Goal: Task Accomplishment & Management: Complete application form

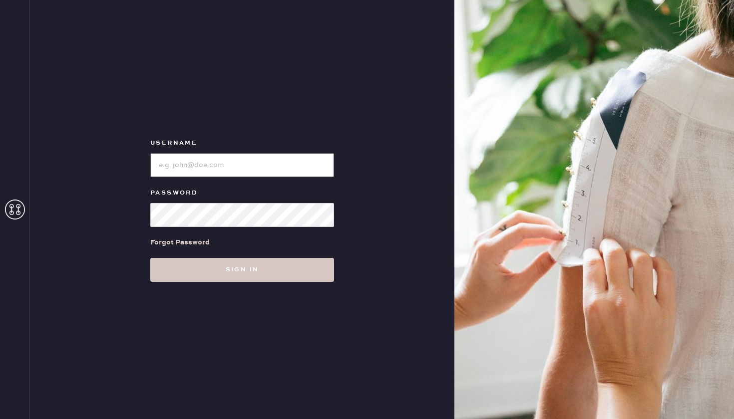
type input "reformationcharleston"
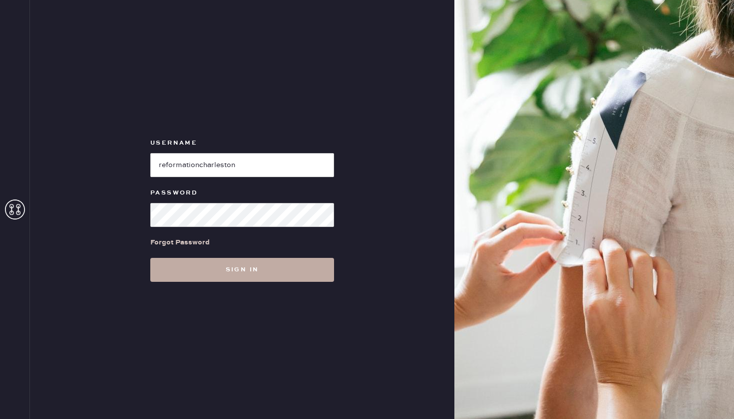
click at [214, 265] on button "Sign in" at bounding box center [242, 270] width 184 height 24
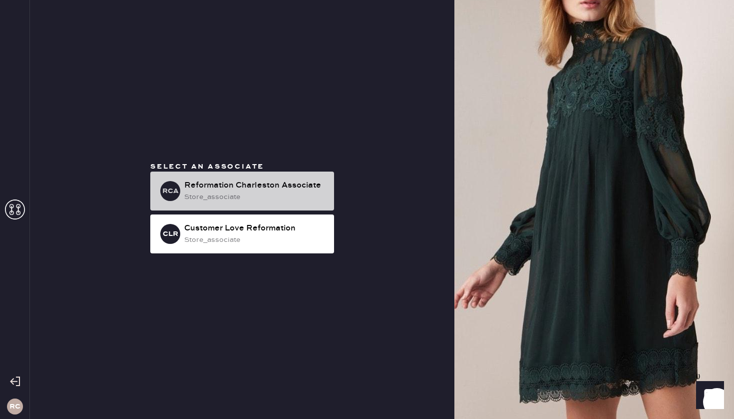
click at [228, 179] on div "RCA Reformation Charleston Associate store_associate" at bounding box center [242, 191] width 184 height 39
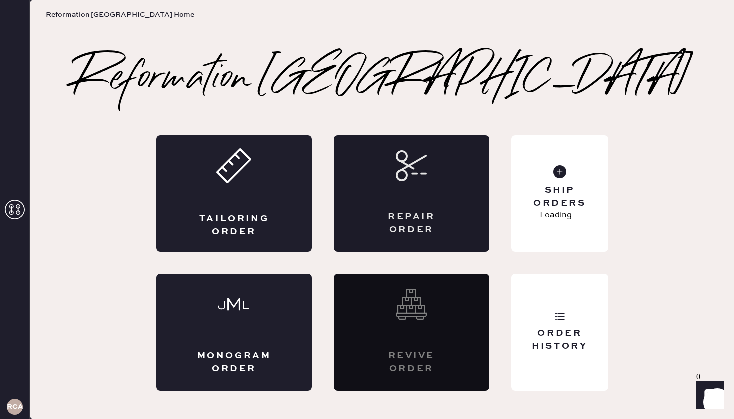
click at [430, 191] on div "Repair Order" at bounding box center [411, 193] width 156 height 117
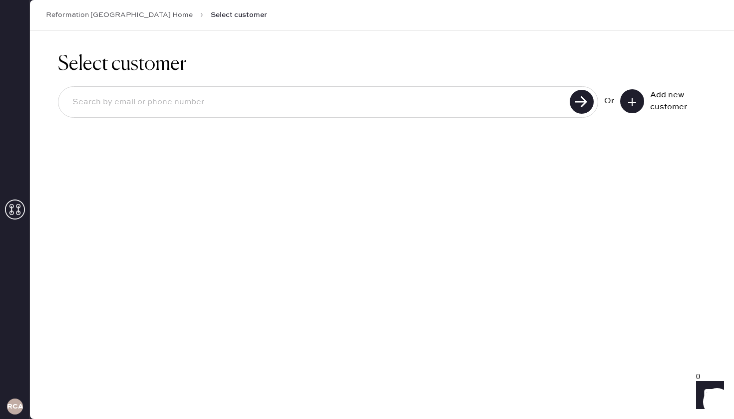
click at [186, 105] on input at bounding box center [315, 102] width 502 height 23
type input "[EMAIL_ADDRESS][DOMAIN_NAME]"
click at [570, 99] on icon at bounding box center [582, 102] width 24 height 24
click at [635, 105] on icon at bounding box center [632, 102] width 10 height 10
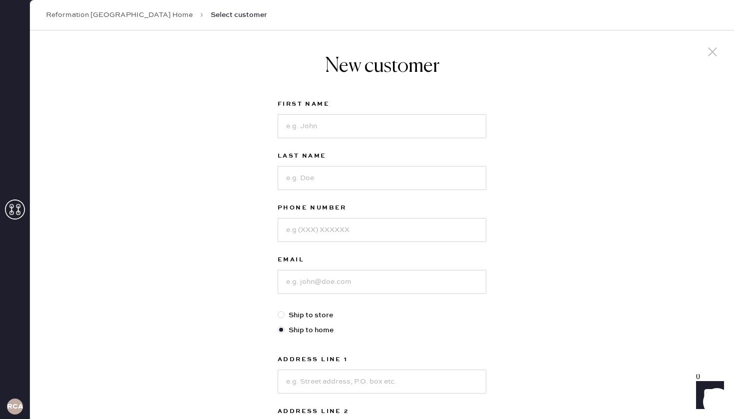
click at [137, 17] on link "Reformation [GEOGRAPHIC_DATA] Home" at bounding box center [119, 15] width 147 height 10
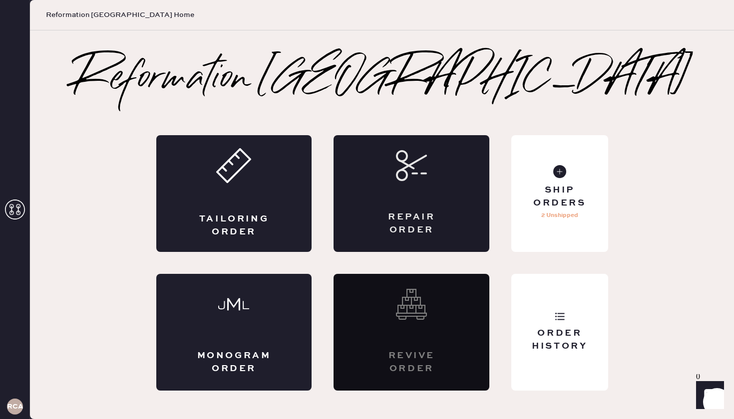
click at [409, 176] on icon at bounding box center [411, 165] width 31 height 31
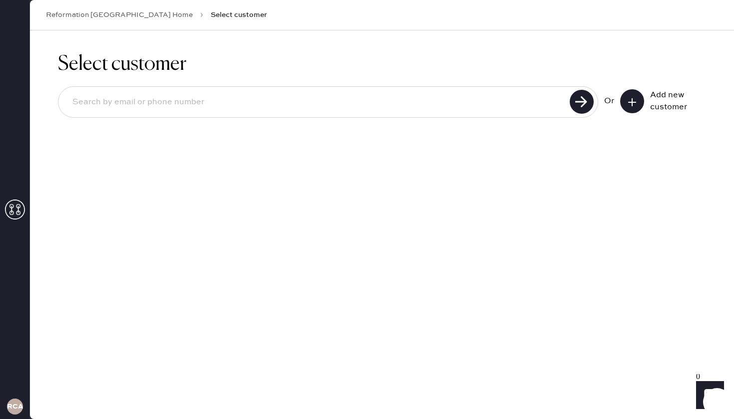
click at [241, 101] on input at bounding box center [315, 102] width 502 height 23
type input "3109778266"
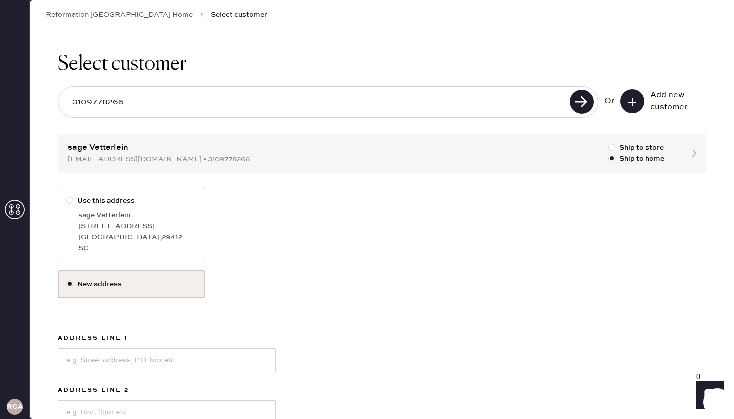
click at [69, 203] on div at bounding box center [69, 200] width 7 height 7
click at [67, 196] on input "Use this address" at bounding box center [66, 195] width 0 height 0
radio input "true"
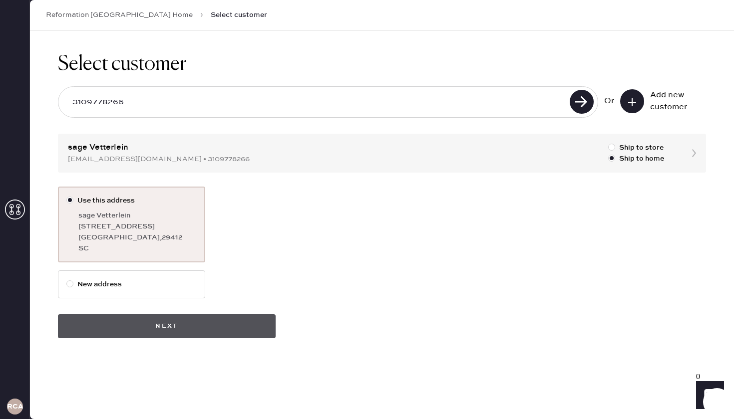
click at [211, 333] on button "Next" at bounding box center [167, 327] width 218 height 24
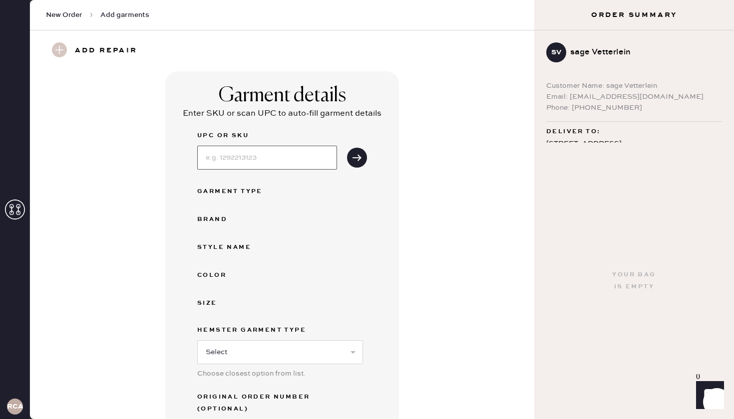
click at [240, 155] on input at bounding box center [267, 158] width 140 height 24
type input "131297ELE002"
click at [363, 151] on button "submit" at bounding box center [357, 158] width 20 height 20
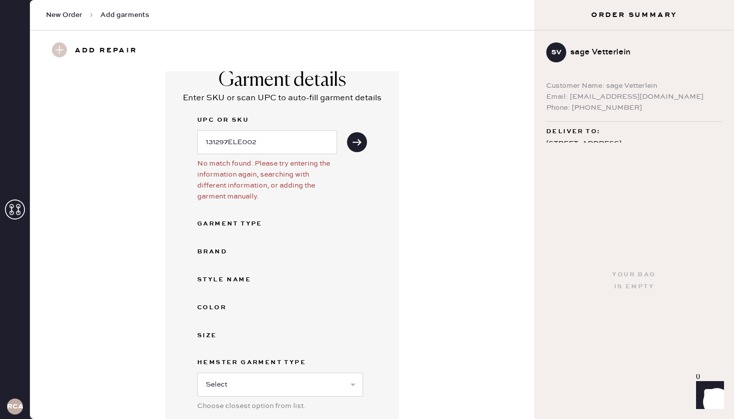
scroll to position [16, 0]
drag, startPoint x: 262, startPoint y: 147, endPoint x: 125, endPoint y: 144, distance: 137.3
click at [125, 144] on div "Garment details Enter SKU or scan UPC to auto-fill garment details UPC or SKU 1…" at bounding box center [282, 283] width 468 height 456
click at [427, 232] on div "Garment details Enter SKU or scan UPC to auto-fill garment details UPC or SKU N…" at bounding box center [282, 283] width 468 height 456
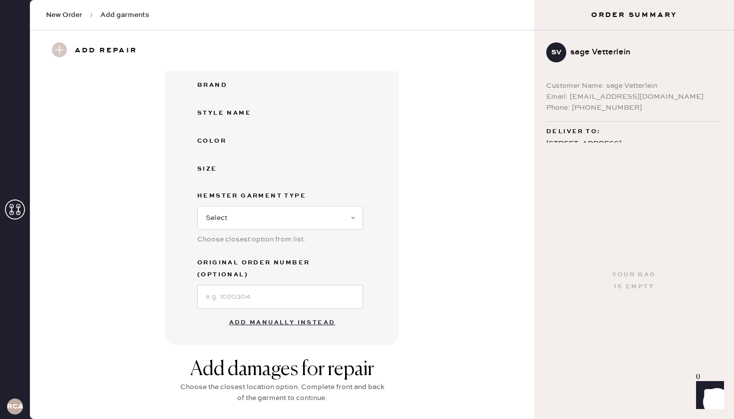
click at [279, 313] on button "Add manually instead" at bounding box center [282, 323] width 118 height 20
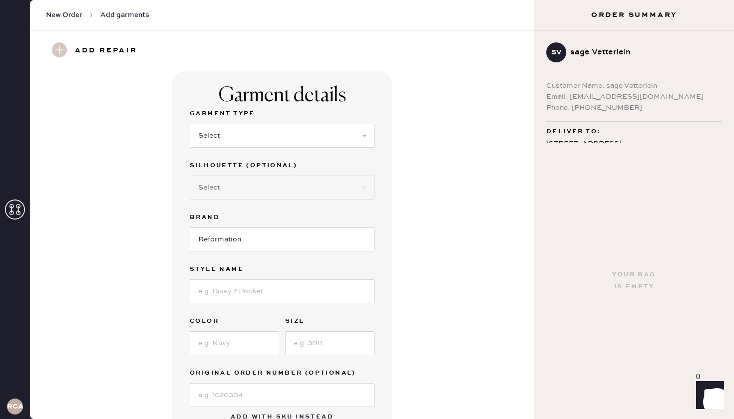
scroll to position [0, 0]
select select "8"
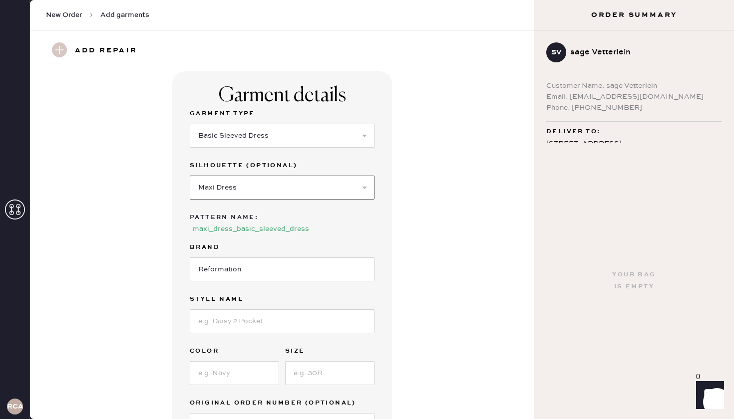
select select "25"
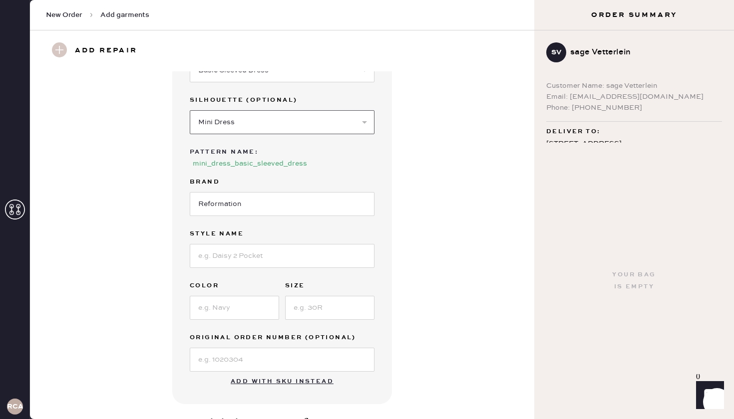
scroll to position [76, 0]
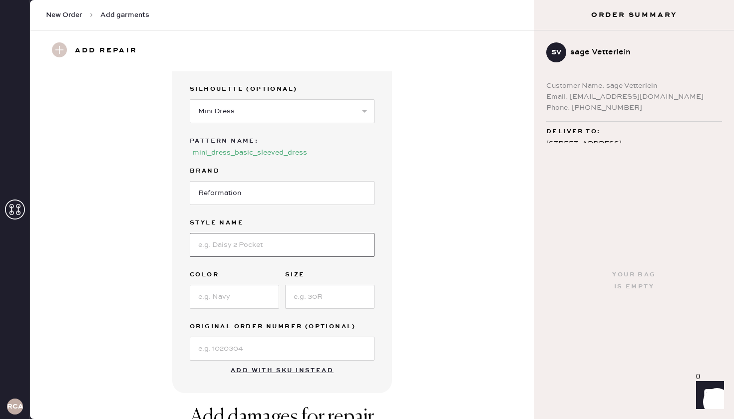
click at [242, 233] on input at bounding box center [282, 245] width 185 height 24
type input "m"
type input "Mya Dress"
type input "Selene"
type input "2"
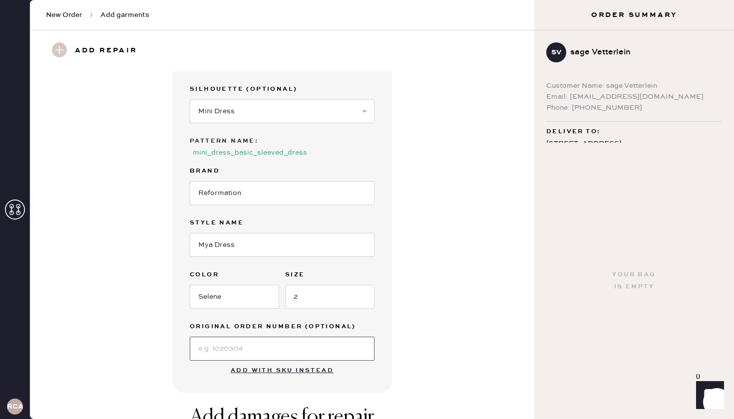
click at [269, 348] on input at bounding box center [282, 349] width 185 height 24
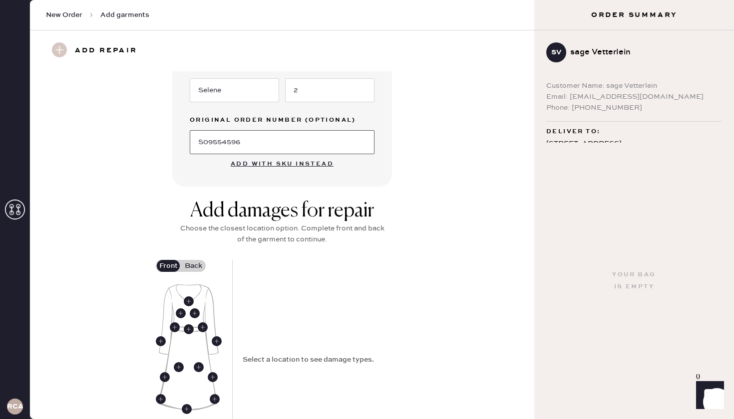
scroll to position [303, 0]
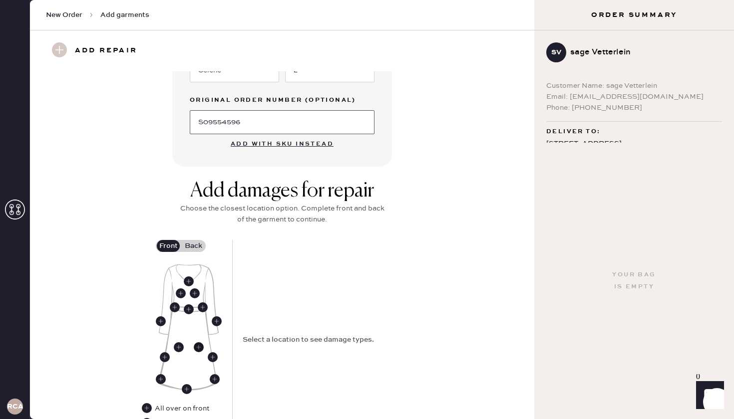
type input "S09554596"
click at [197, 342] on use at bounding box center [199, 347] width 10 height 10
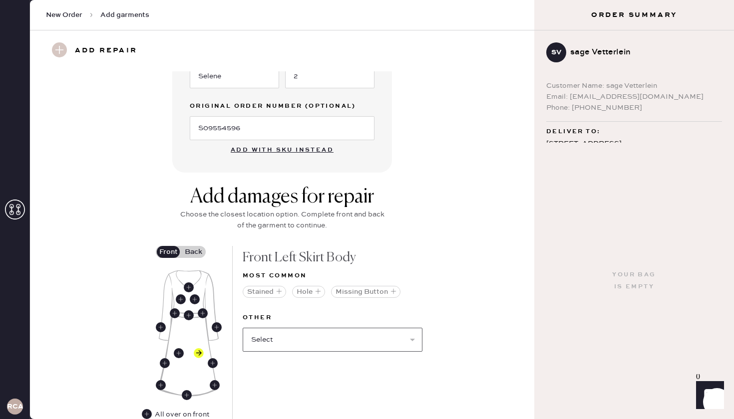
scroll to position [298, 0]
select select "1644"
select select
click at [451, 348] on div "Add damages for repair Choose the closest location option. Complete front and b…" at bounding box center [282, 332] width 468 height 295
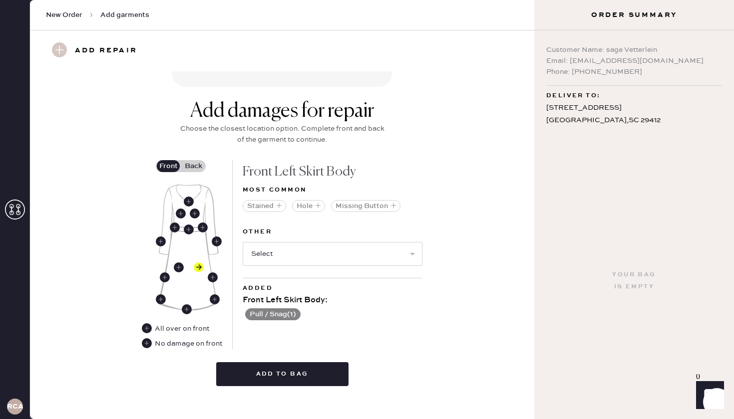
scroll to position [36, 0]
click at [297, 362] on button "Add to bag" at bounding box center [282, 374] width 132 height 24
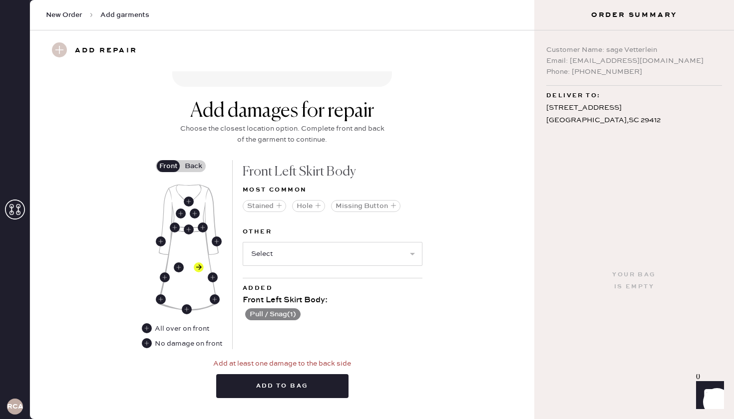
click at [196, 160] on label "Back" at bounding box center [193, 166] width 25 height 12
click at [193, 166] on input "Back" at bounding box center [193, 166] width 0 height 0
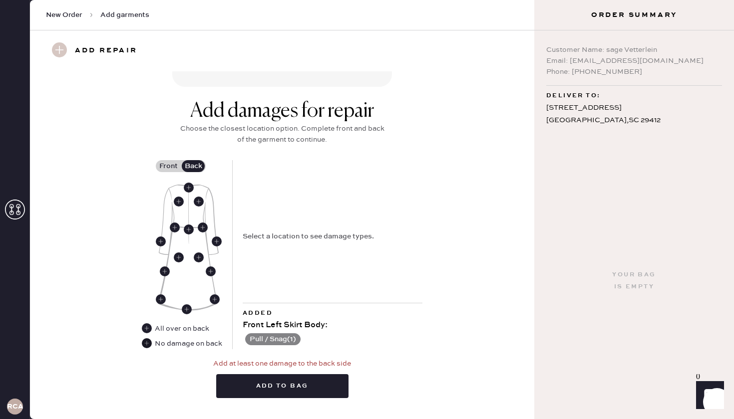
click at [147, 338] on use at bounding box center [147, 343] width 10 height 10
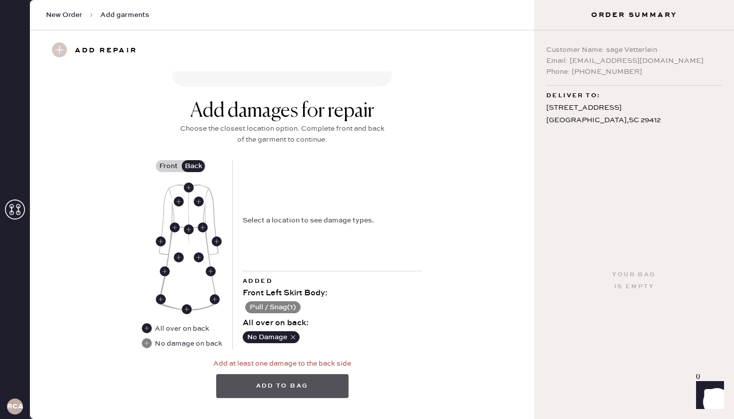
click at [316, 384] on button "Add to bag" at bounding box center [282, 386] width 132 height 24
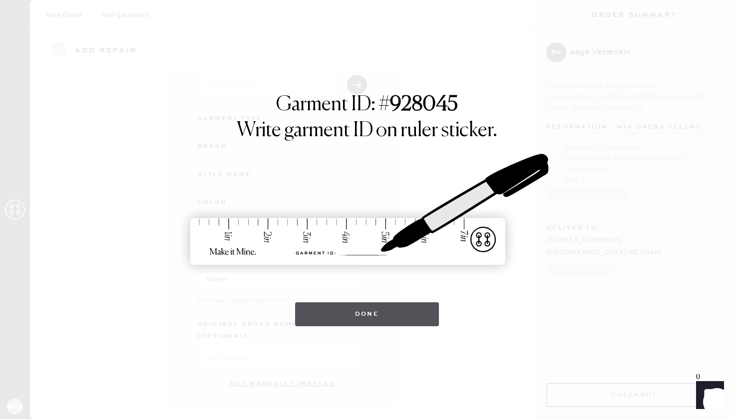
scroll to position [72, 0]
click at [403, 319] on button "Done" at bounding box center [367, 315] width 144 height 24
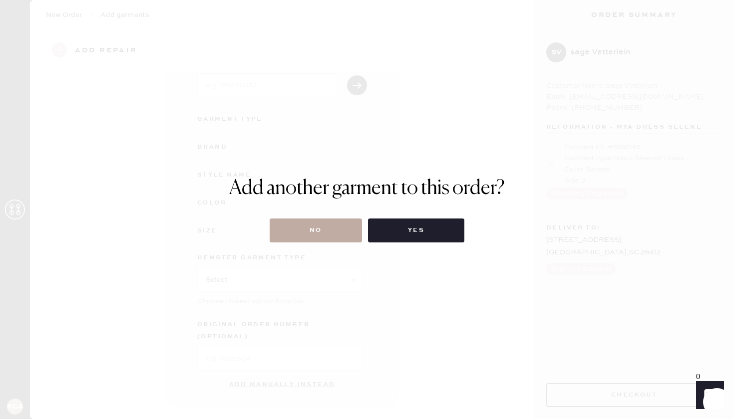
click at [333, 230] on button "No" at bounding box center [316, 231] width 92 height 24
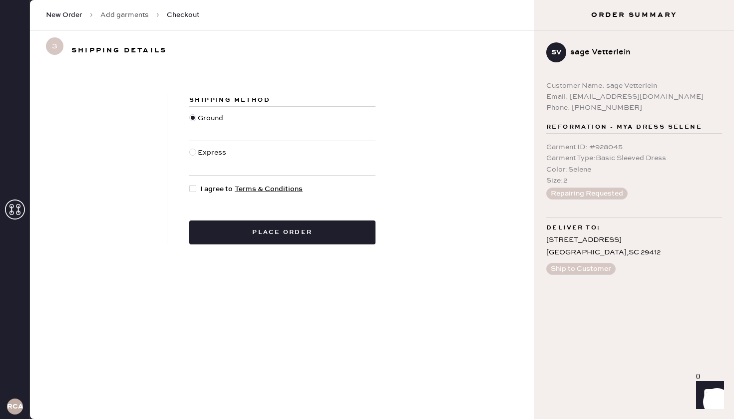
click at [192, 189] on div at bounding box center [192, 188] width 7 height 7
click at [190, 184] on input "I agree to Terms & Conditions" at bounding box center [189, 184] width 0 height 0
checkbox input "true"
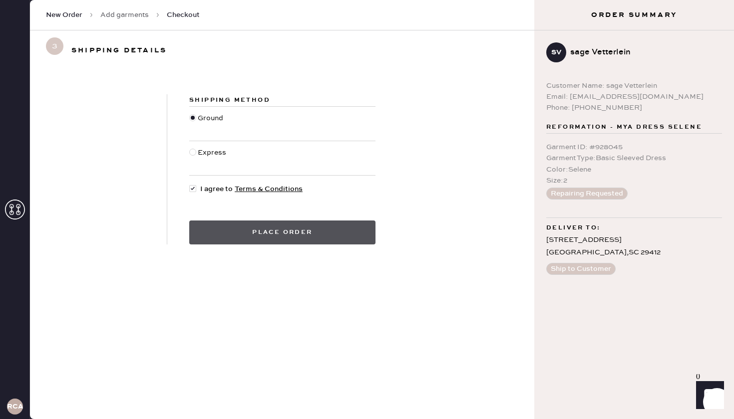
click at [301, 236] on button "Place order" at bounding box center [282, 233] width 186 height 24
